Goal: Check status

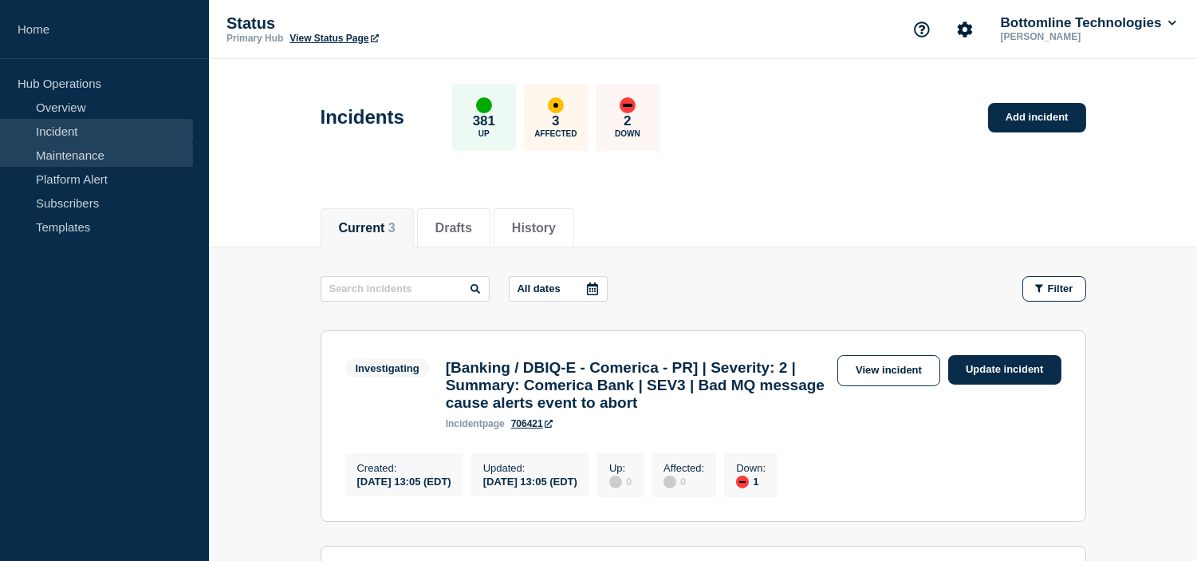
click at [85, 157] on link "Maintenance" at bounding box center [96, 155] width 193 height 24
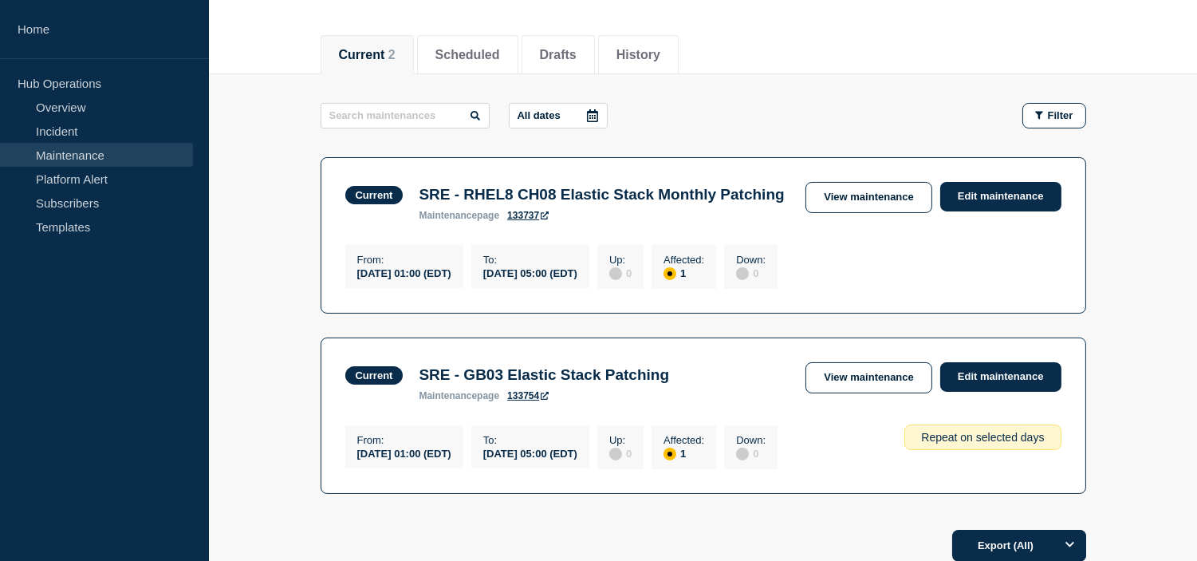
scroll to position [175, 0]
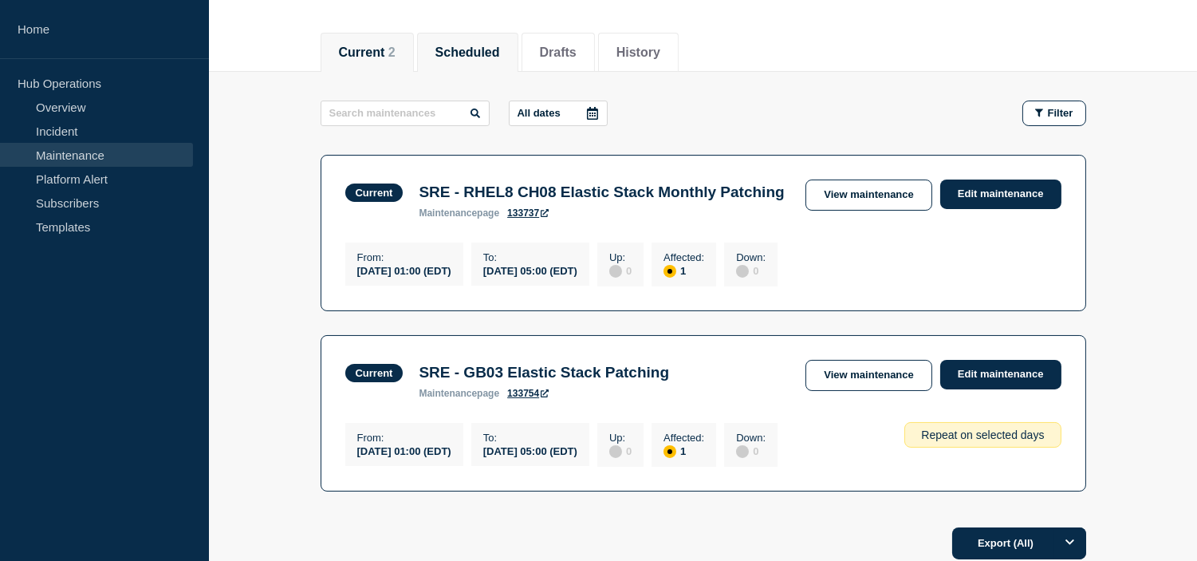
click at [518, 56] on li "Scheduled" at bounding box center [467, 52] width 101 height 39
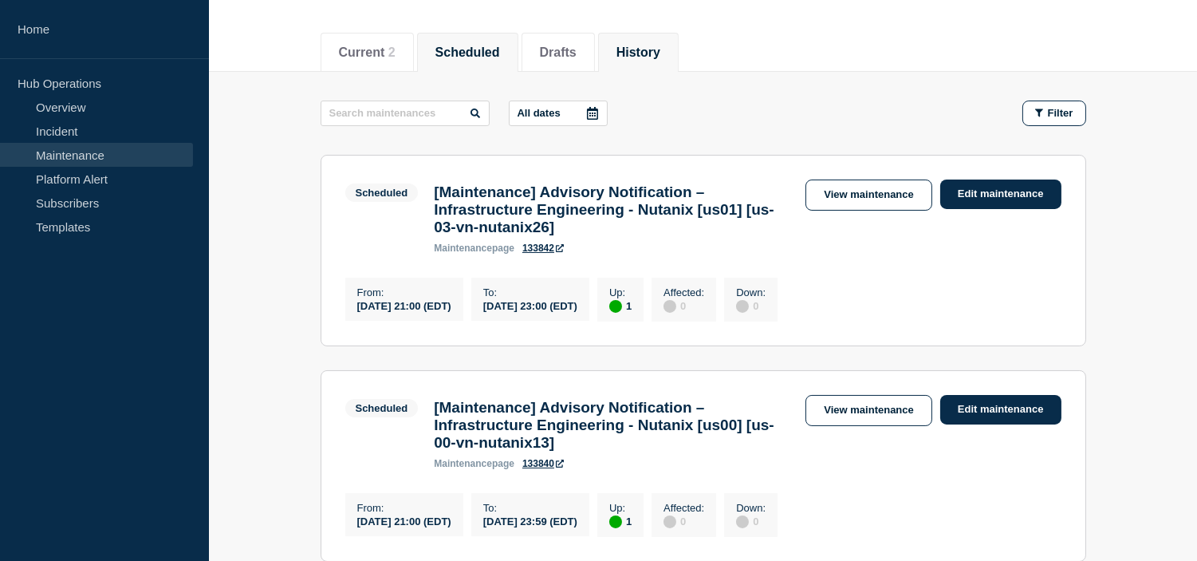
click at [660, 53] on button "History" at bounding box center [639, 52] width 44 height 14
